Goal: Task Accomplishment & Management: Use online tool/utility

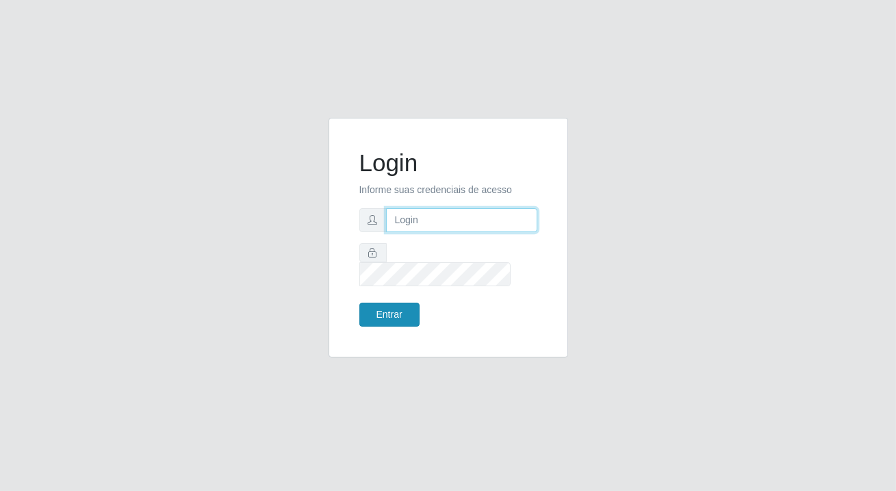
type input "[PERSON_NAME][EMAIL_ADDRESS][DOMAIN_NAME]"
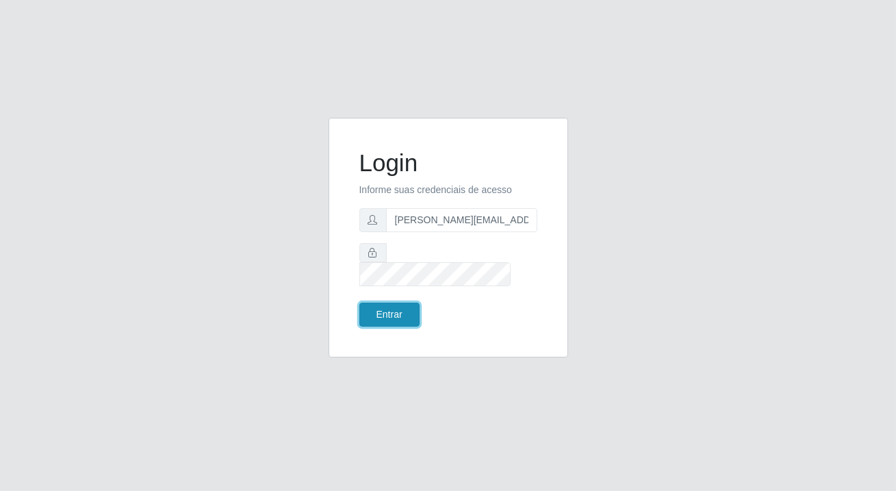
click at [378, 302] on button "Entrar" at bounding box center [389, 314] width 60 height 24
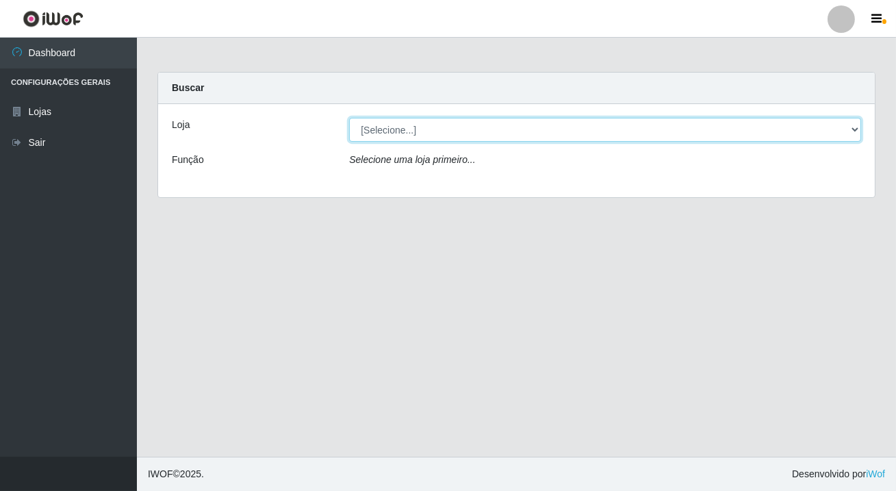
click at [853, 123] on select "[Selecione...] Rede Potiguar 2 - Macaíba" at bounding box center [605, 130] width 512 height 24
select select "101"
click at [349, 118] on select "[Selecione...] Rede Potiguar 2 - Macaíba" at bounding box center [605, 130] width 512 height 24
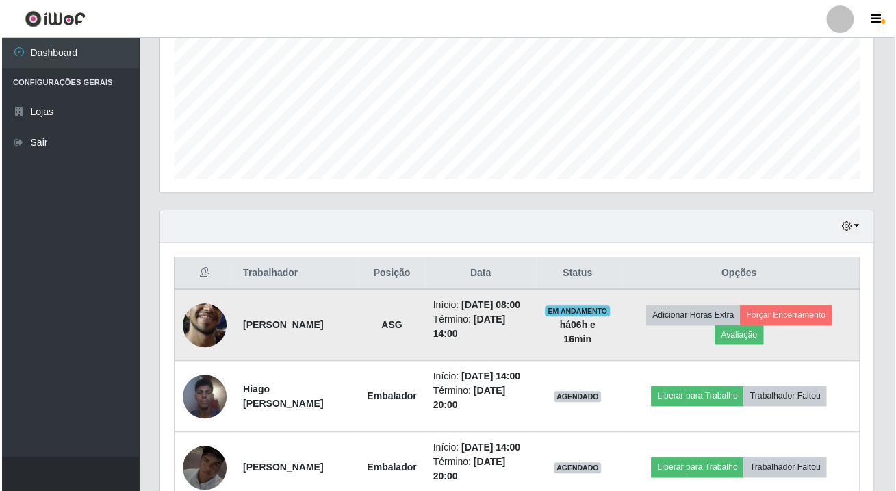
scroll to position [430, 0]
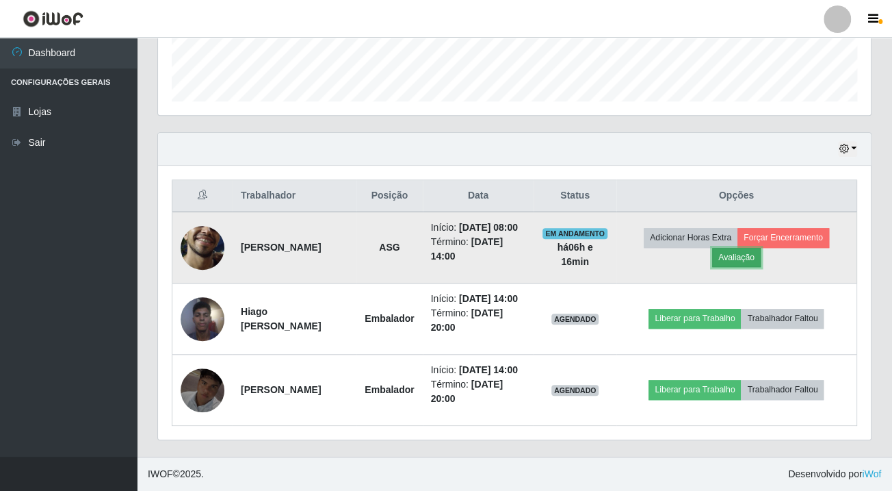
click at [754, 248] on button "Avaliação" at bounding box center [736, 257] width 49 height 19
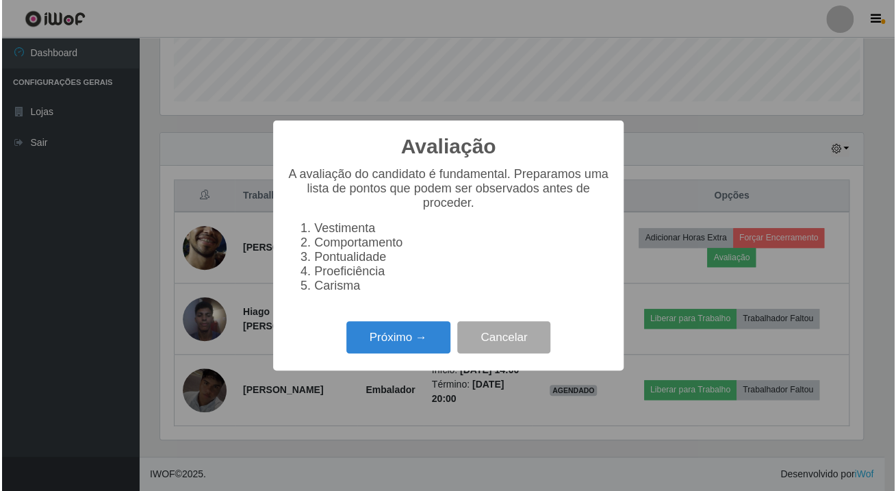
scroll to position [284, 705]
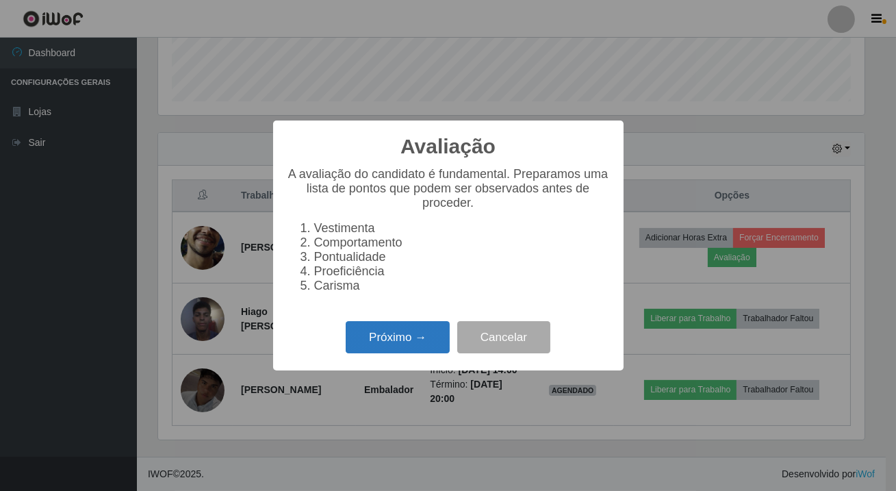
click at [389, 353] on button "Próximo →" at bounding box center [397, 337] width 104 height 32
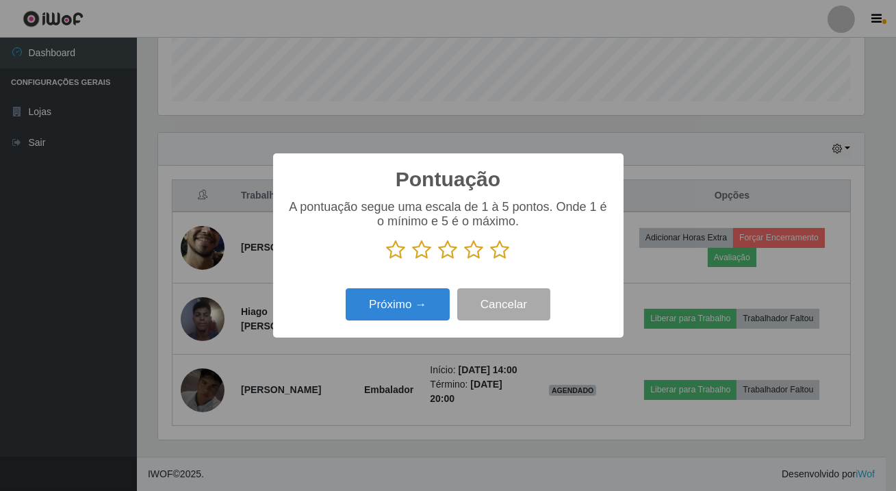
scroll to position [683862, 683439]
click at [498, 251] on icon at bounding box center [500, 249] width 19 height 21
click at [491, 260] on input "radio" at bounding box center [491, 260] width 0 height 0
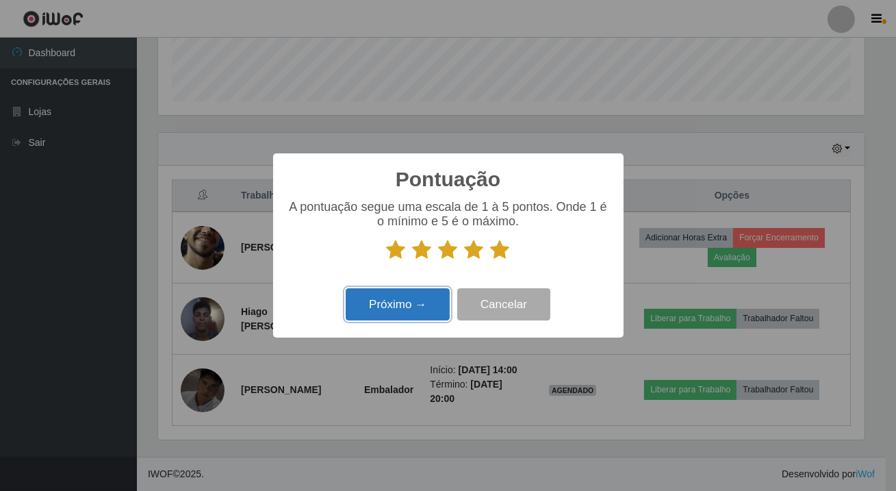
click at [419, 304] on button "Próximo →" at bounding box center [397, 304] width 104 height 32
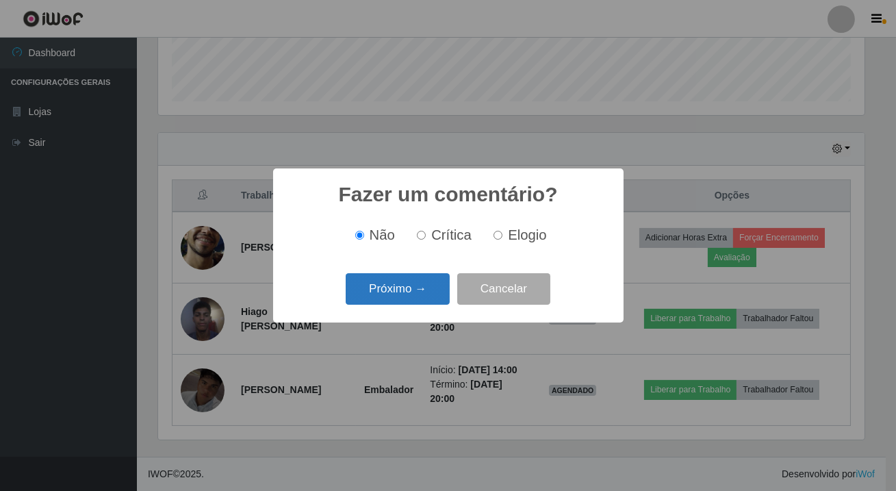
click at [415, 302] on button "Próximo →" at bounding box center [397, 289] width 104 height 32
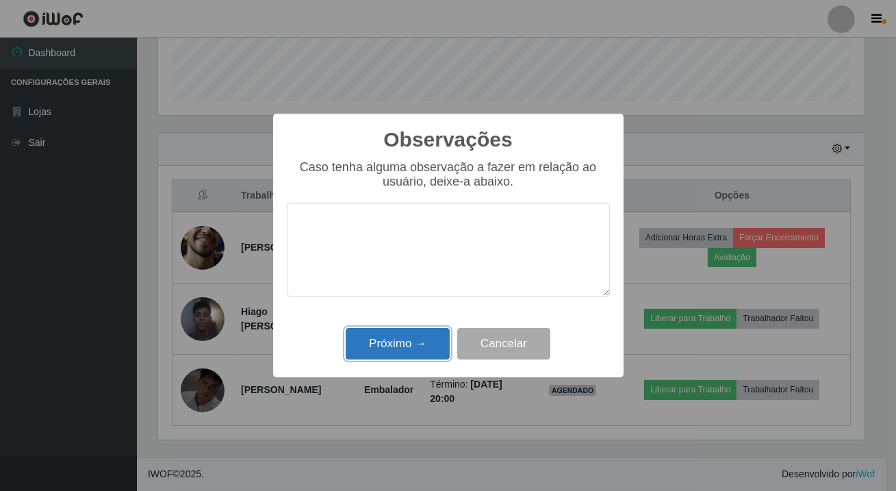
click at [426, 352] on button "Próximo →" at bounding box center [397, 344] width 104 height 32
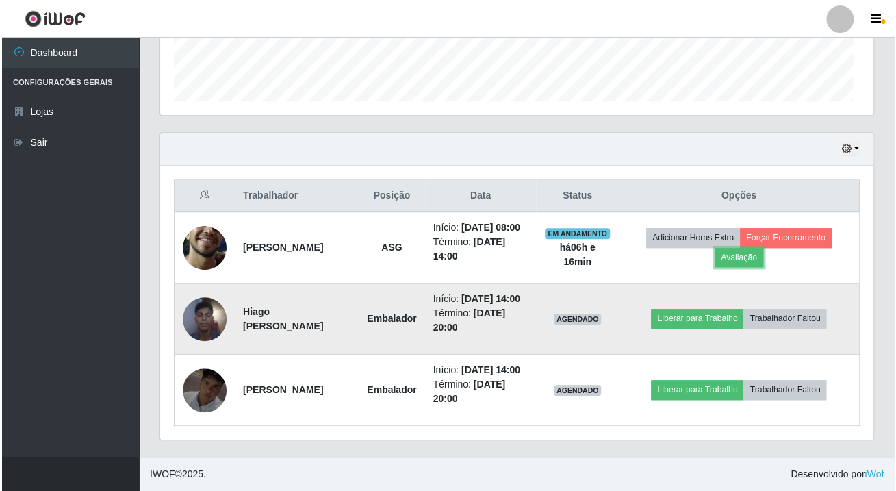
scroll to position [284, 712]
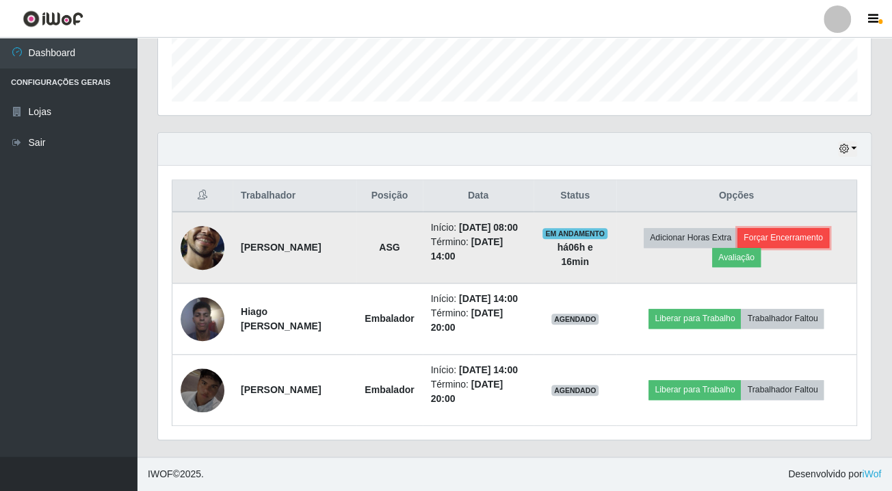
click at [792, 228] on button "Forçar Encerramento" at bounding box center [784, 237] width 92 height 19
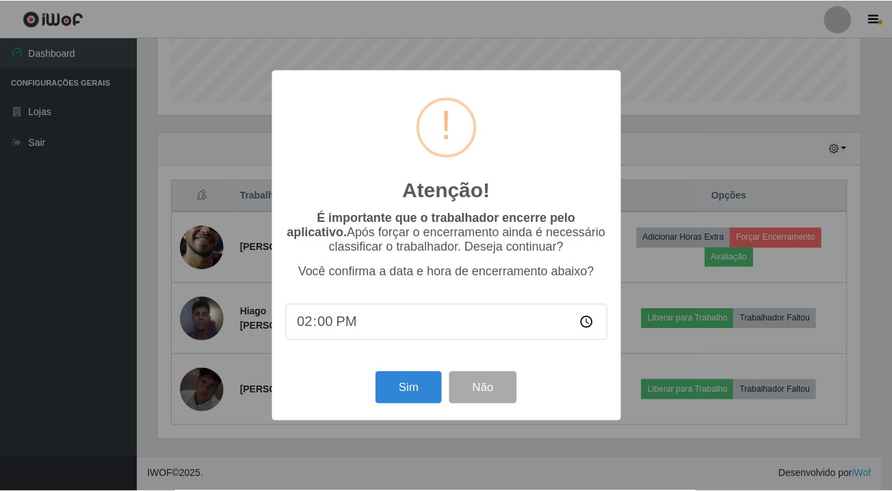
scroll to position [387, 0]
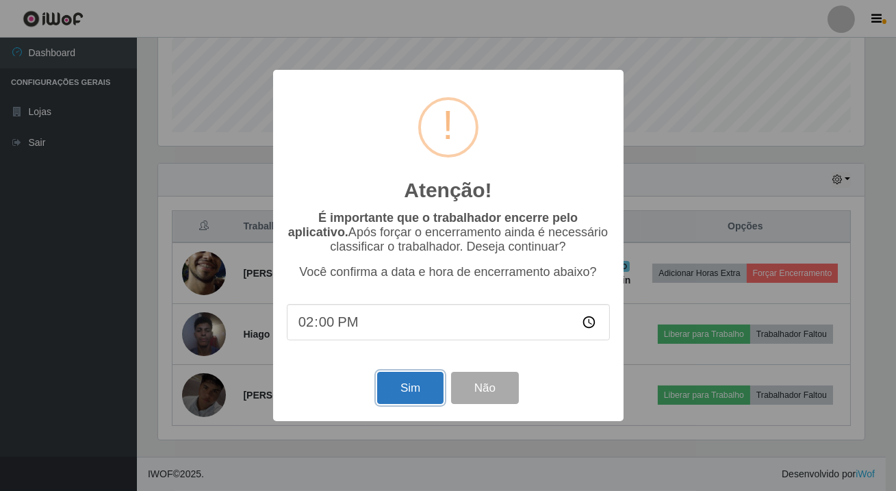
click at [414, 396] on button "Sim" at bounding box center [410, 387] width 66 height 32
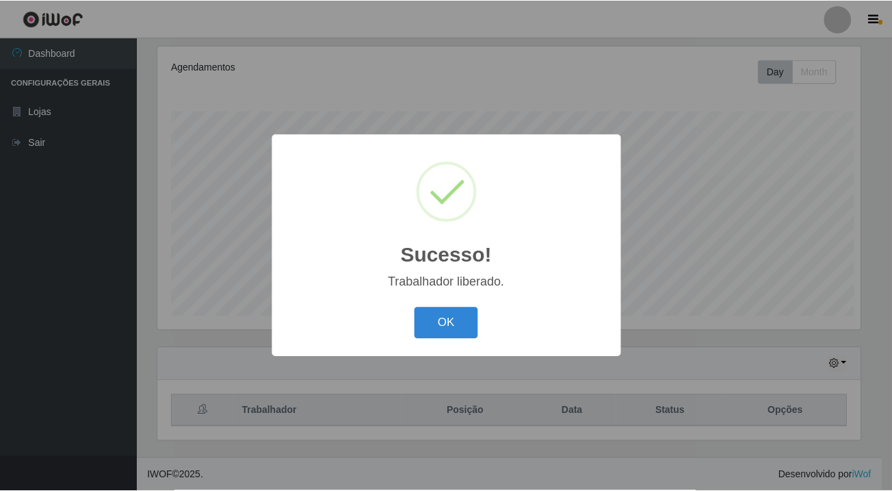
scroll to position [284, 705]
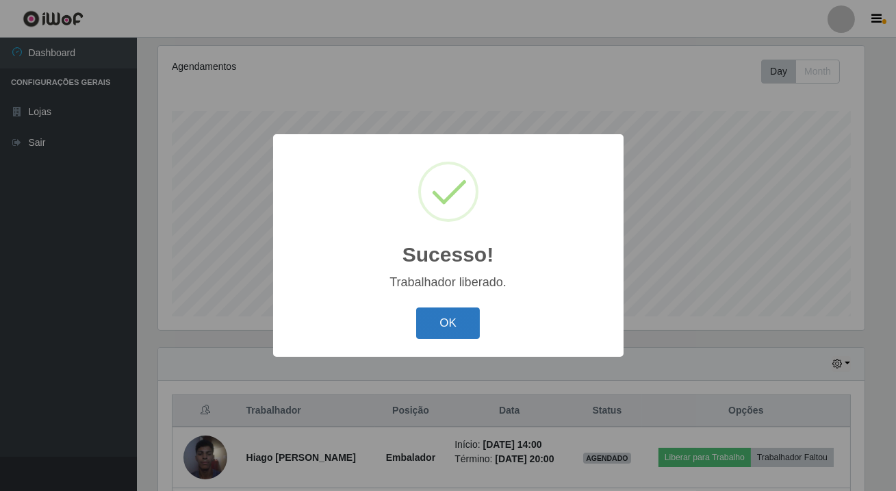
click at [430, 317] on button "OK" at bounding box center [448, 323] width 64 height 32
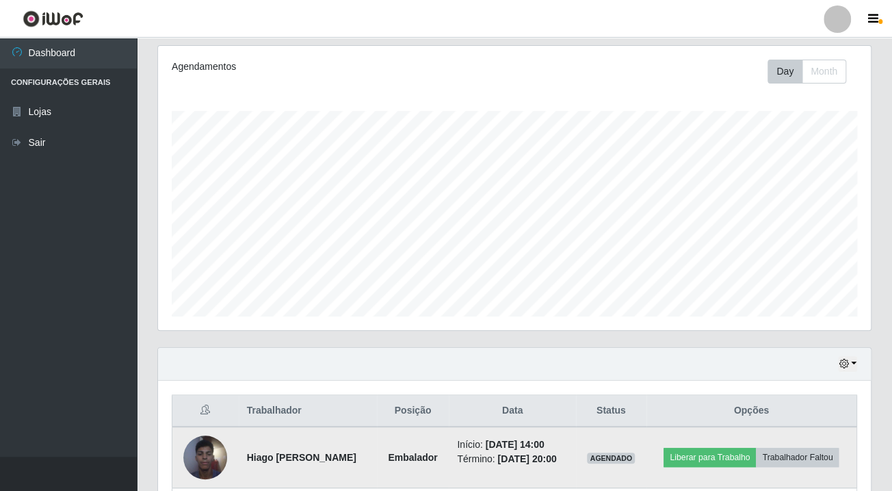
scroll to position [294, 0]
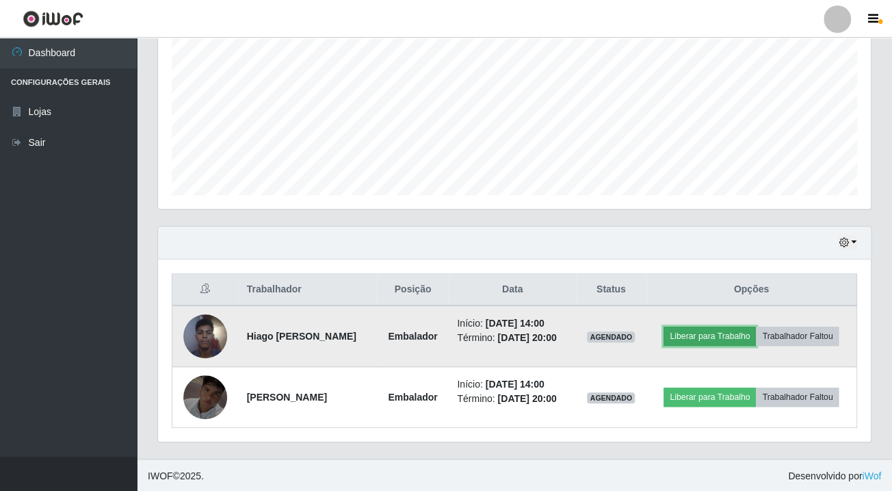
click at [715, 338] on button "Liberar para Trabalho" at bounding box center [710, 335] width 92 height 19
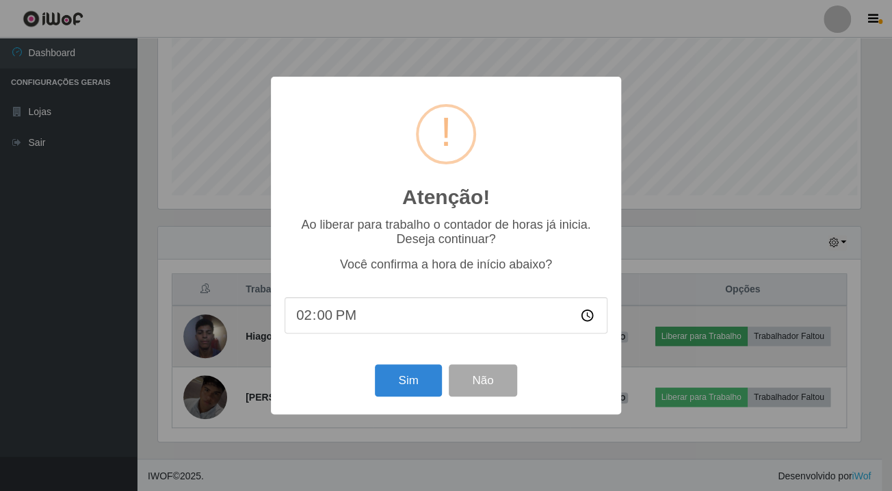
scroll to position [284, 705]
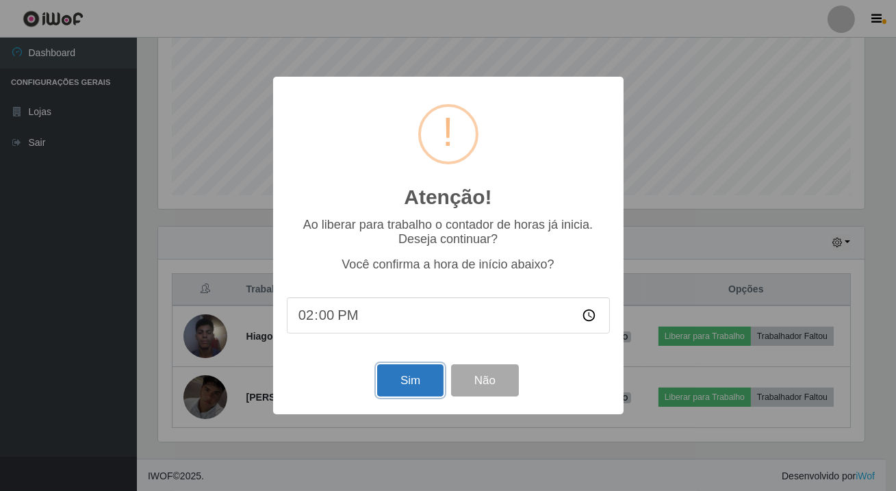
click at [419, 387] on button "Sim" at bounding box center [410, 380] width 66 height 32
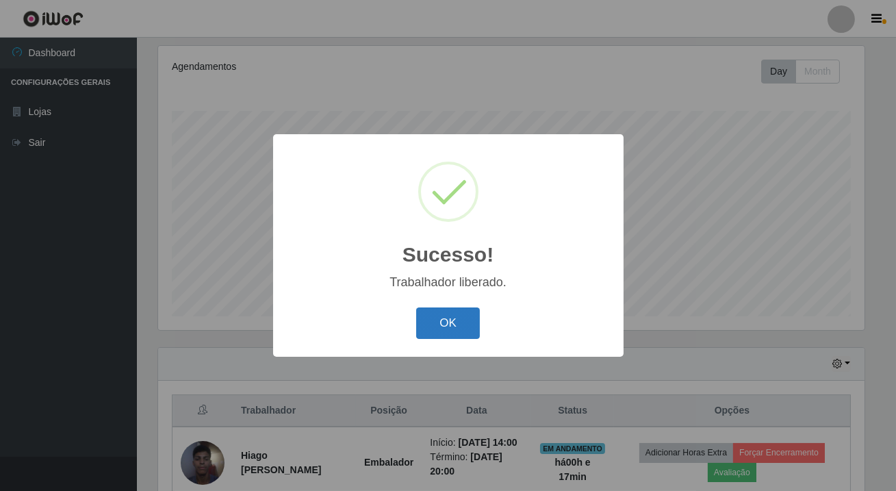
click at [447, 321] on button "OK" at bounding box center [448, 323] width 64 height 32
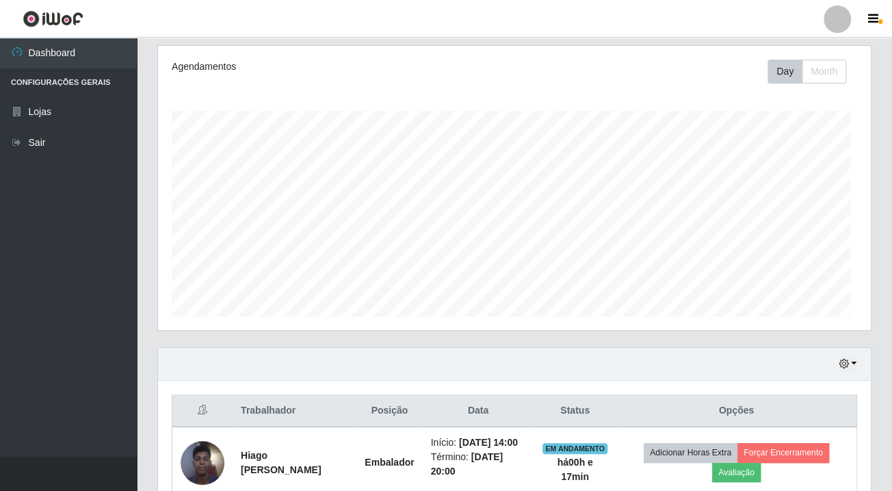
scroll to position [0, 0]
